Goal: Transaction & Acquisition: Subscribe to service/newsletter

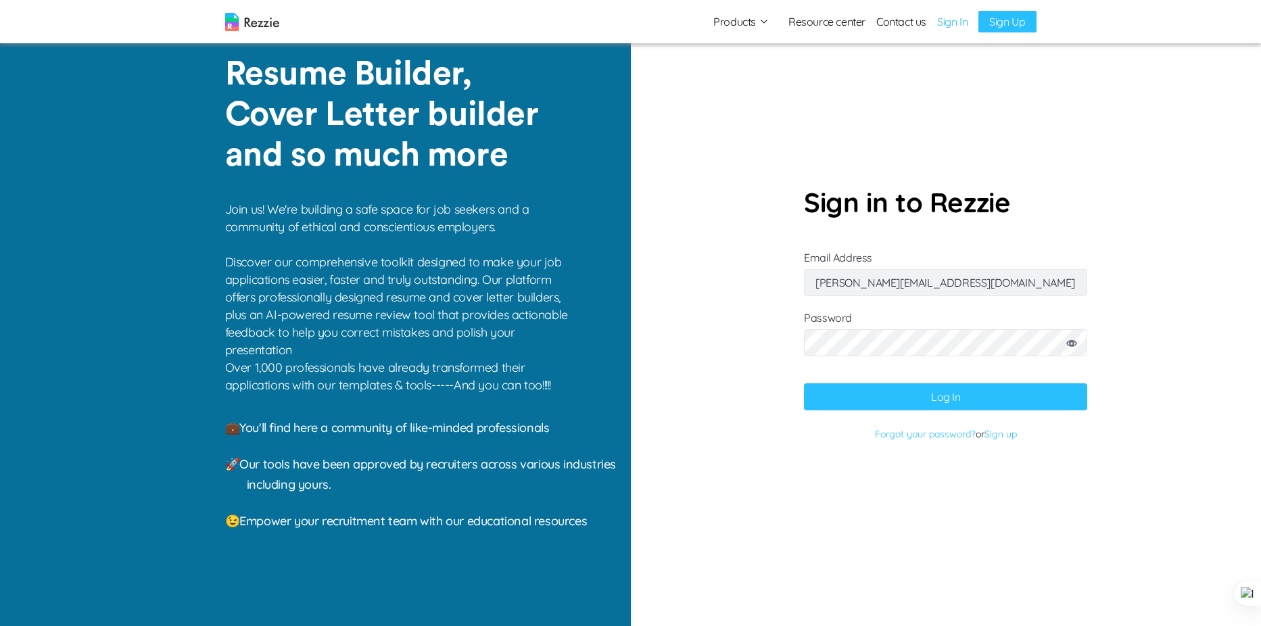
click at [951, 24] on link "Sign In" at bounding box center [952, 22] width 30 height 16
click at [946, 400] on button "Log In" at bounding box center [945, 396] width 283 height 27
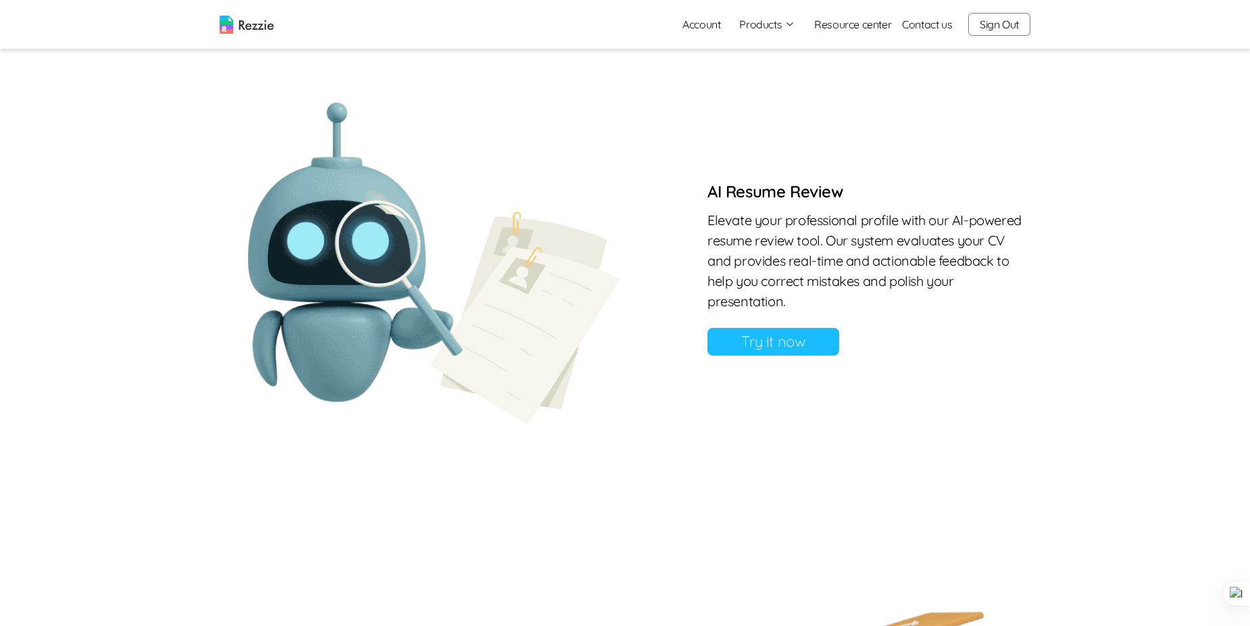
scroll to position [992, 0]
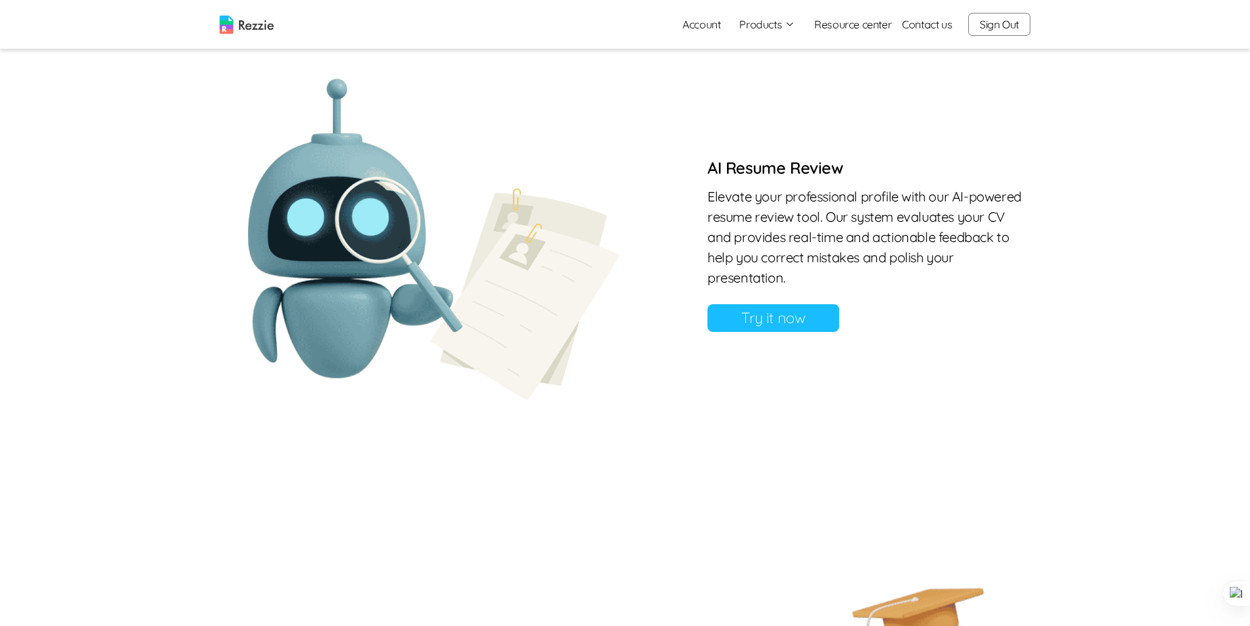
click at [802, 332] on link "Try it now" at bounding box center [774, 318] width 132 height 28
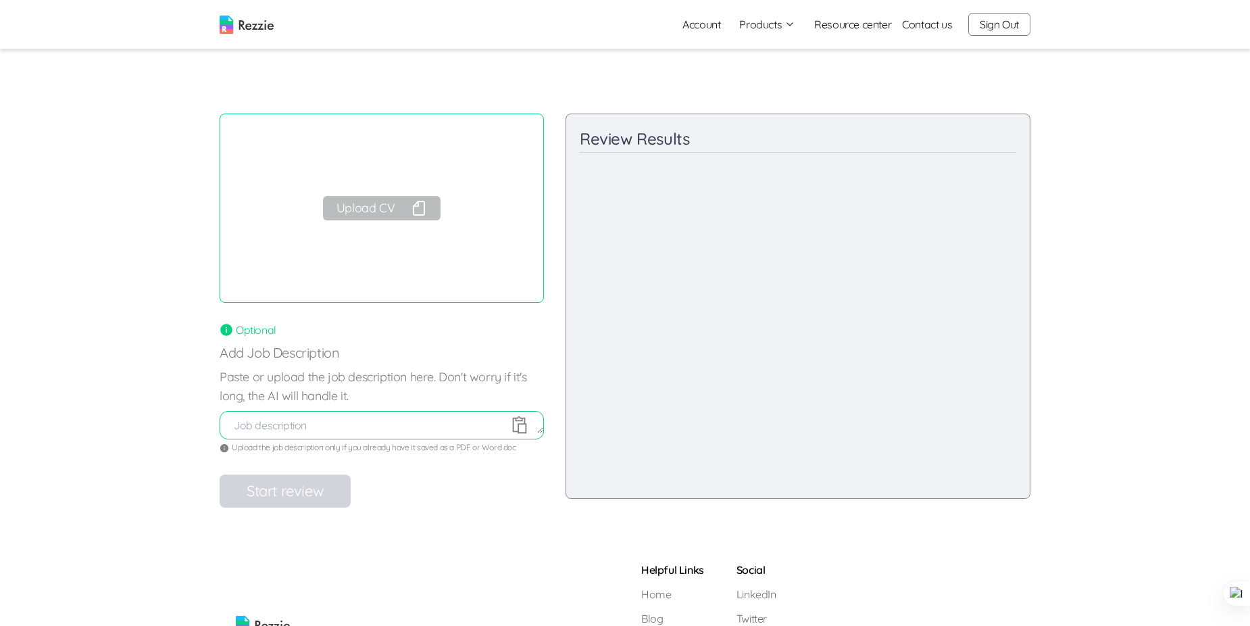
click at [376, 208] on button "Upload CV" at bounding box center [382, 208] width 118 height 24
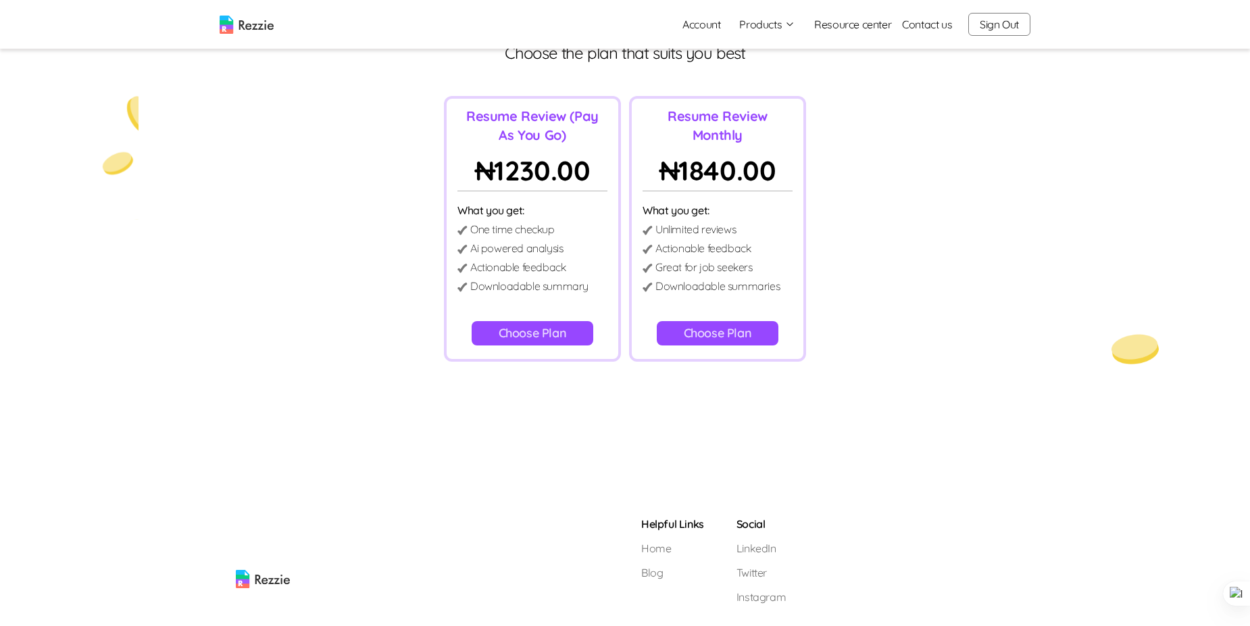
scroll to position [118, 0]
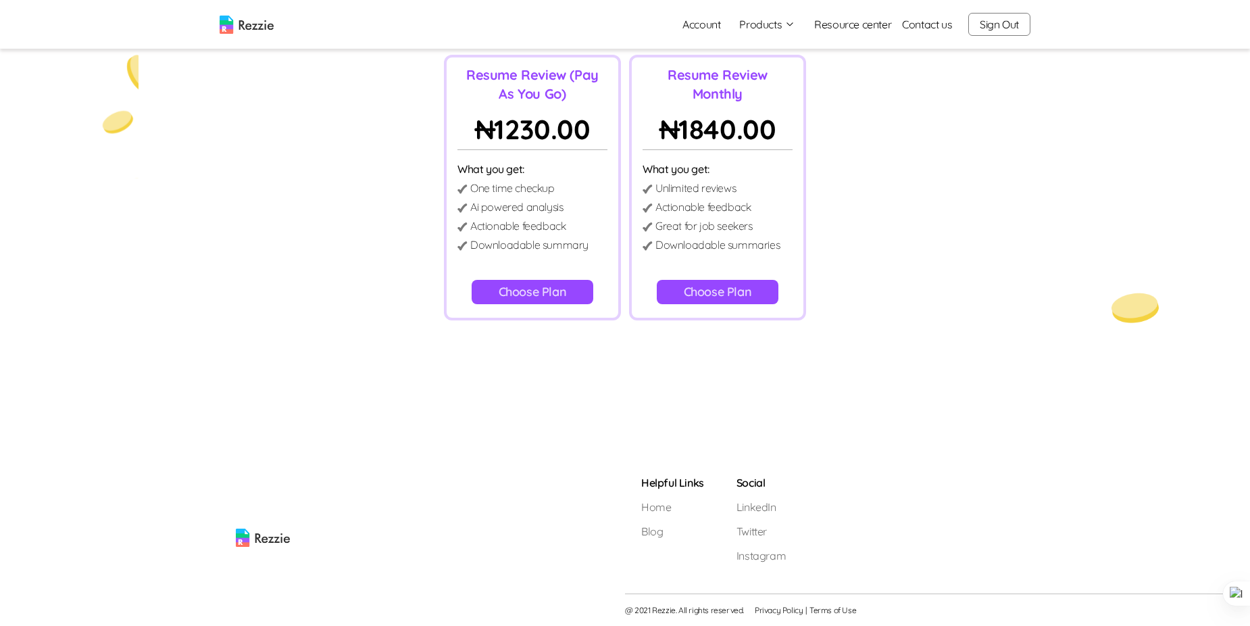
click at [724, 290] on button "Choose Plan" at bounding box center [718, 292] width 122 height 24
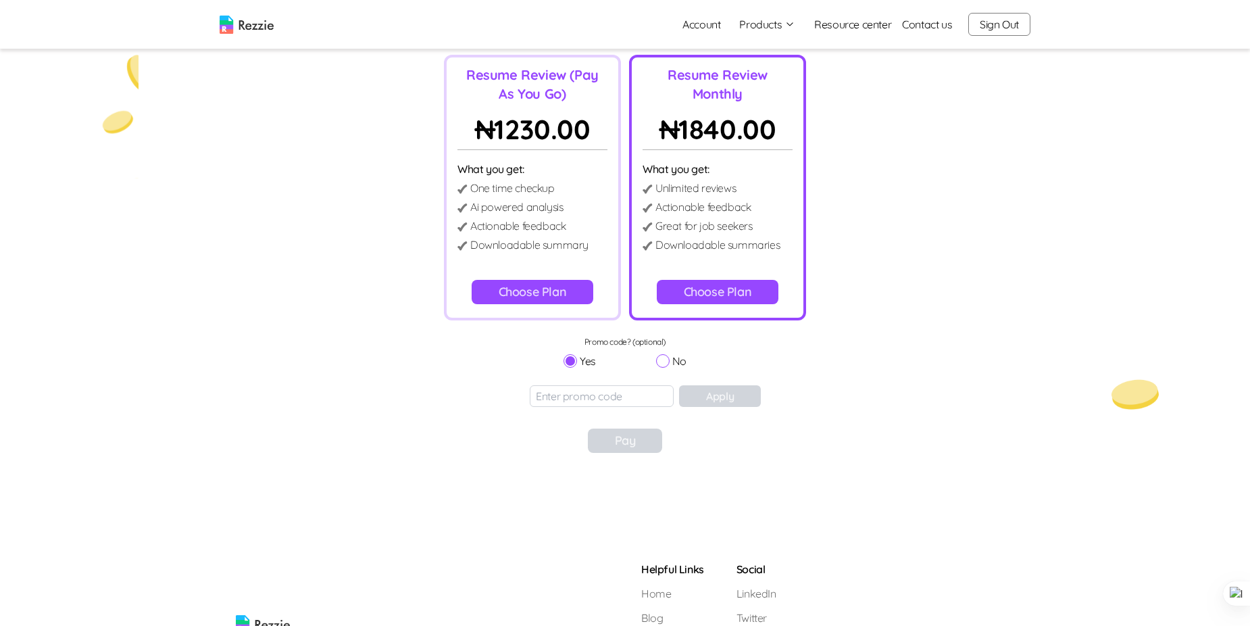
click at [619, 404] on input at bounding box center [602, 396] width 144 height 22
